Goal: Information Seeking & Learning: Learn about a topic

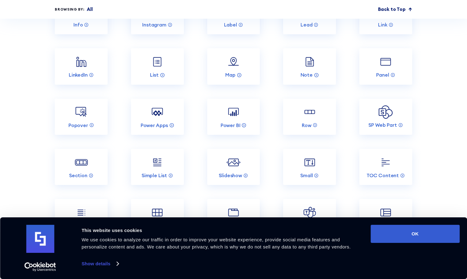
scroll to position [1771, 0]
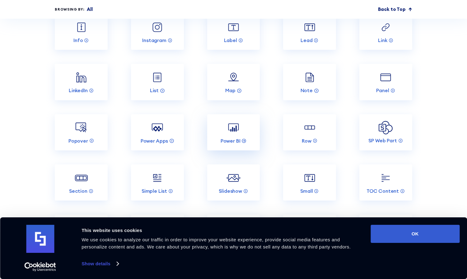
click at [220, 117] on link "Power BI" at bounding box center [233, 132] width 53 height 36
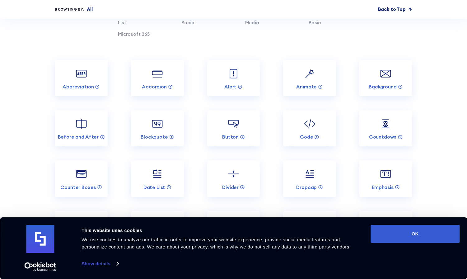
scroll to position [2498, 0]
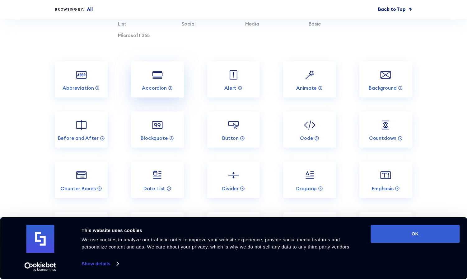
click at [153, 68] on img at bounding box center [157, 75] width 14 height 14
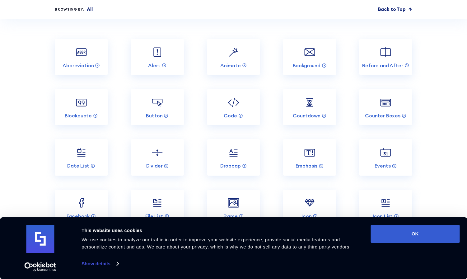
scroll to position [1496, 0]
click at [146, 58] on link "Alert" at bounding box center [157, 58] width 53 height 36
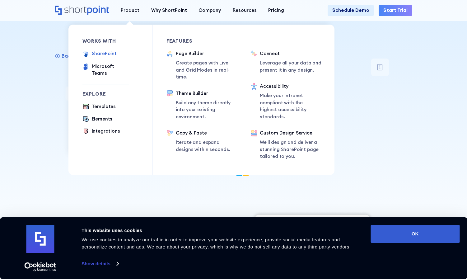
click at [107, 55] on div "SharePoint" at bounding box center [104, 53] width 25 height 7
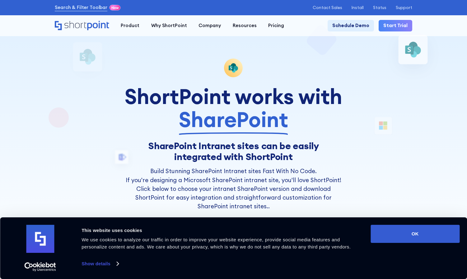
click at [45, 125] on div at bounding box center [233, 139] width 420 height 279
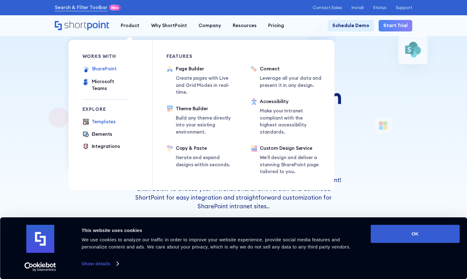
click at [103, 118] on div "Templates" at bounding box center [104, 121] width 24 height 7
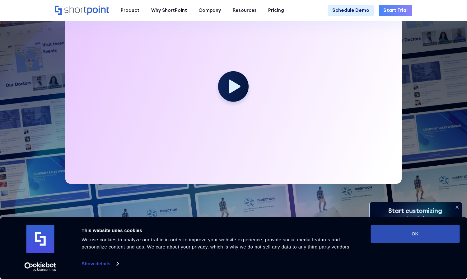
scroll to position [201, 0]
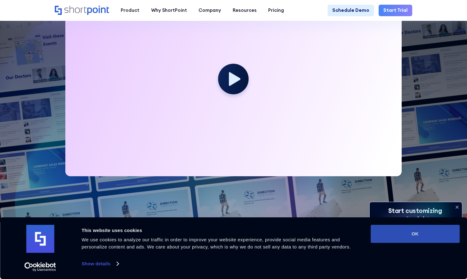
click at [388, 233] on button "OK" at bounding box center [415, 234] width 89 height 18
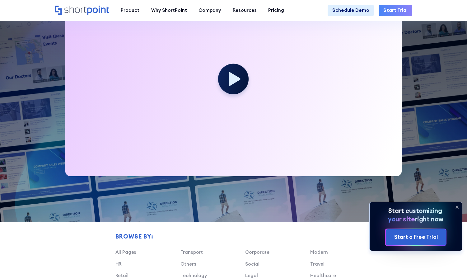
scroll to position [0, 0]
click at [458, 208] on icon at bounding box center [457, 207] width 10 height 10
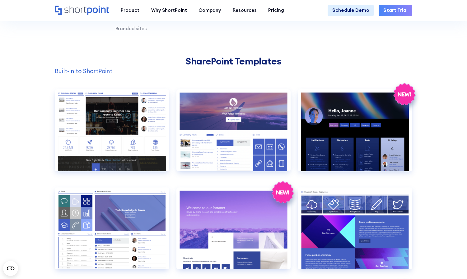
scroll to position [503, 0]
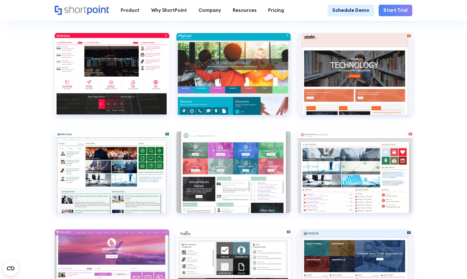
scroll to position [1845, 0]
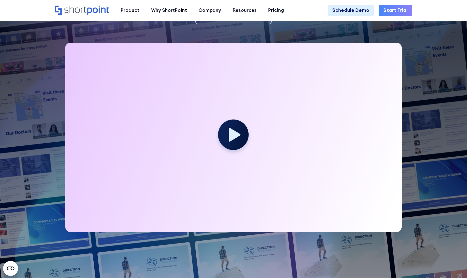
scroll to position [0, 0]
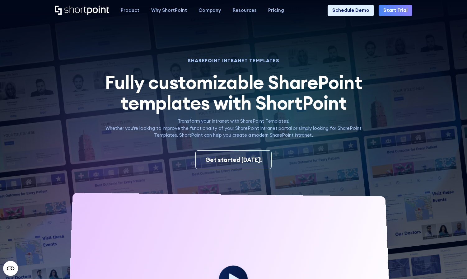
click at [71, 42] on img at bounding box center [222, 153] width 490 height 307
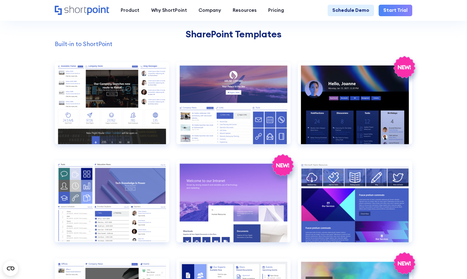
scroll to position [525, 0]
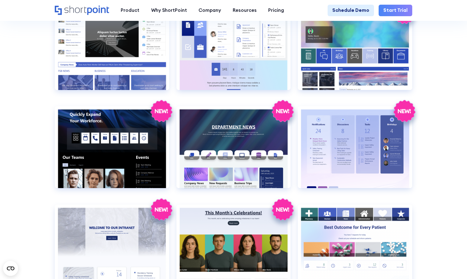
scroll to position [784, 0]
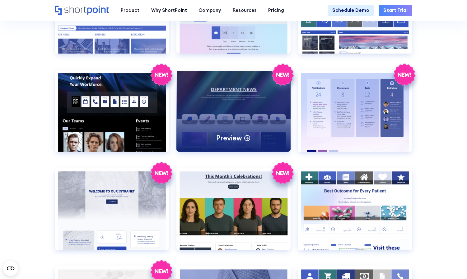
click at [242, 135] on div "Preview" at bounding box center [233, 137] width 35 height 9
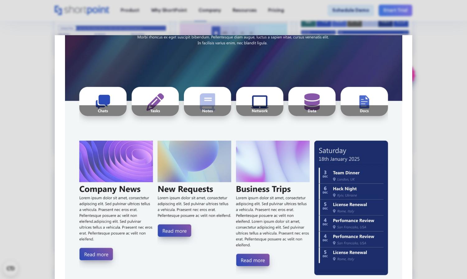
scroll to position [133, 0]
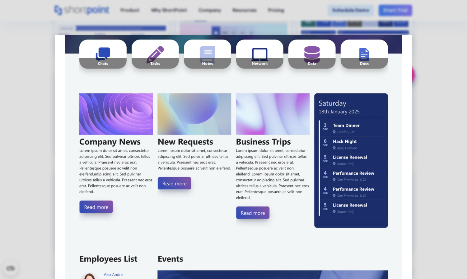
click at [177, 176] on img at bounding box center [233, 247] width 357 height 690
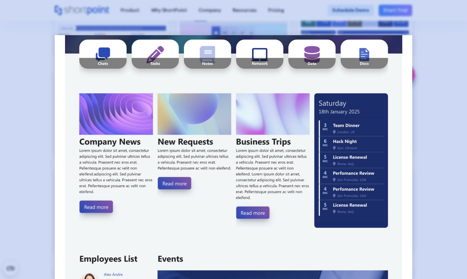
click at [34, 173] on div at bounding box center [233, 139] width 467 height 279
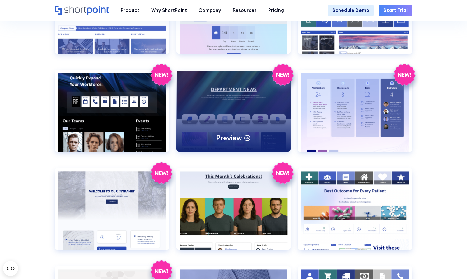
click at [231, 140] on p "Preview" at bounding box center [229, 137] width 26 height 9
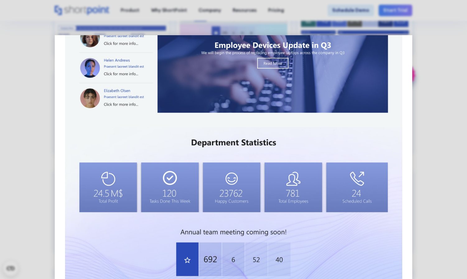
scroll to position [437, 0]
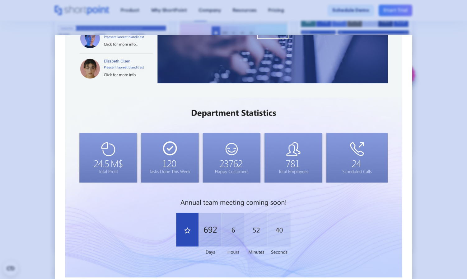
click at [27, 174] on div at bounding box center [233, 139] width 467 height 279
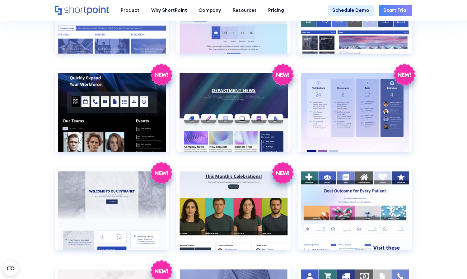
click at [41, 200] on section "SHAREPOINT INTRANET TEMPLATES Fully customizable SharePoint templates with Shor…" at bounding box center [233, 86] width 467 height 1718
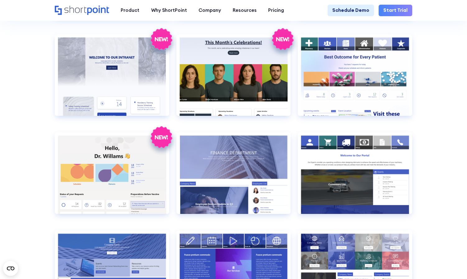
scroll to position [920, 0]
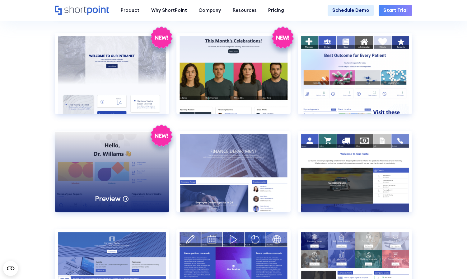
click at [116, 163] on div "Preview" at bounding box center [112, 172] width 114 height 82
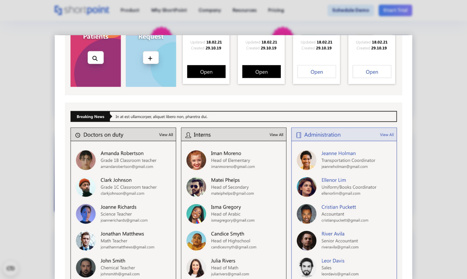
scroll to position [380, 0]
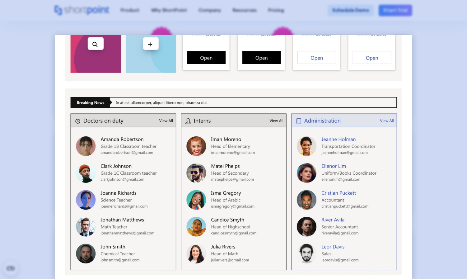
click at [33, 176] on div at bounding box center [233, 139] width 467 height 279
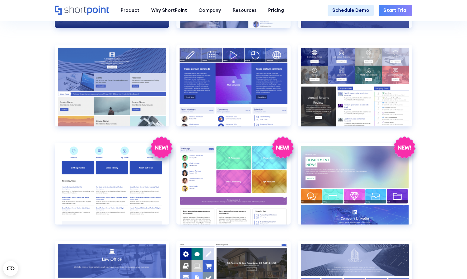
scroll to position [1124, 0]
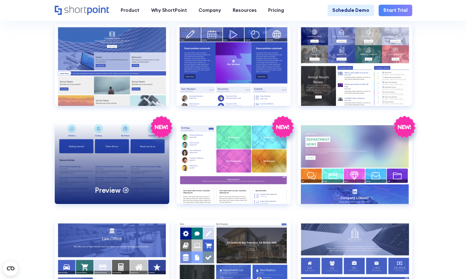
click at [86, 194] on div "Preview" at bounding box center [112, 163] width 114 height 82
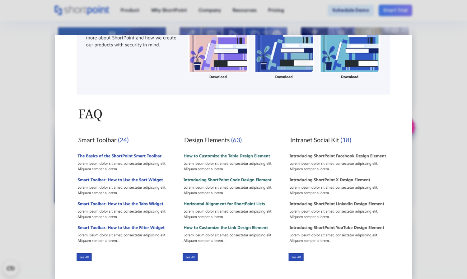
scroll to position [0, 0]
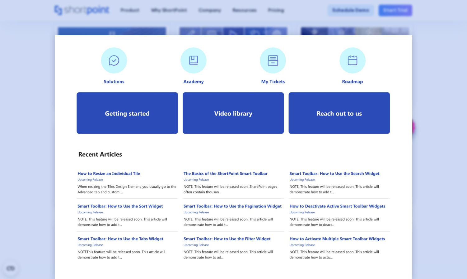
click at [29, 198] on div at bounding box center [233, 139] width 467 height 279
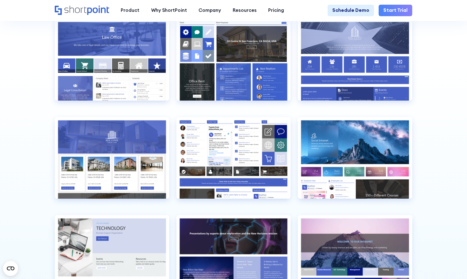
scroll to position [1326, 0]
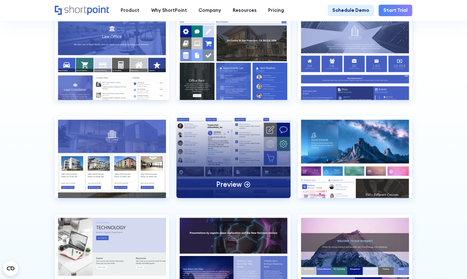
click at [221, 158] on div "Preview" at bounding box center [233, 157] width 114 height 82
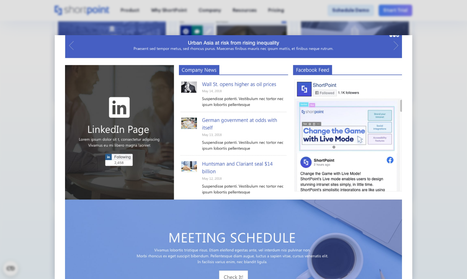
scroll to position [232, 0]
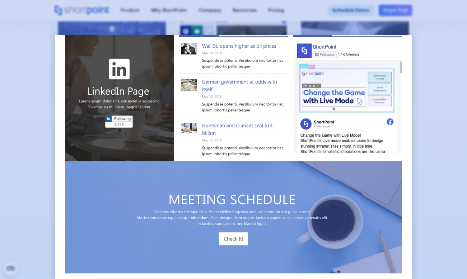
click at [30, 159] on div at bounding box center [233, 139] width 467 height 279
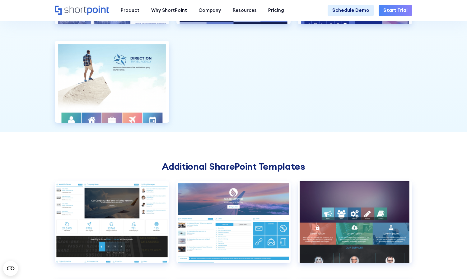
scroll to position [1645, 0]
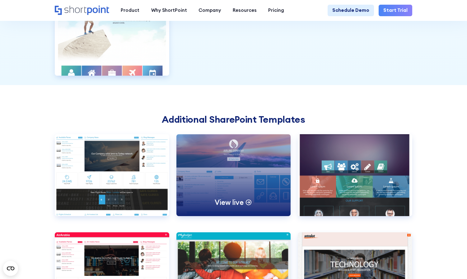
click at [209, 191] on div "View live" at bounding box center [233, 175] width 114 height 82
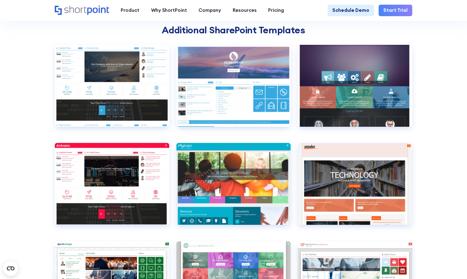
scroll to position [1793, 0]
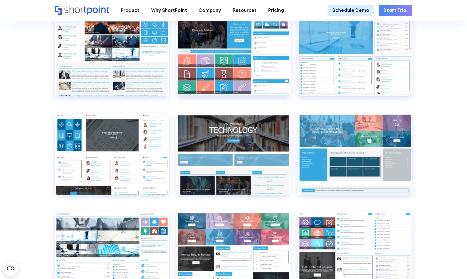
scroll to position [2550, 0]
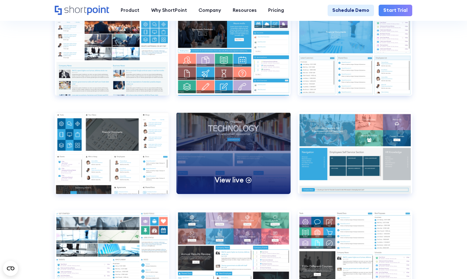
click at [224, 165] on div "View live" at bounding box center [233, 153] width 114 height 82
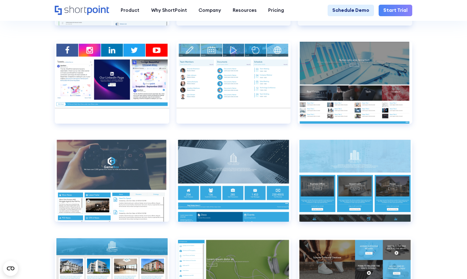
scroll to position [3350, 0]
